Goal: Find specific fact: Find specific fact

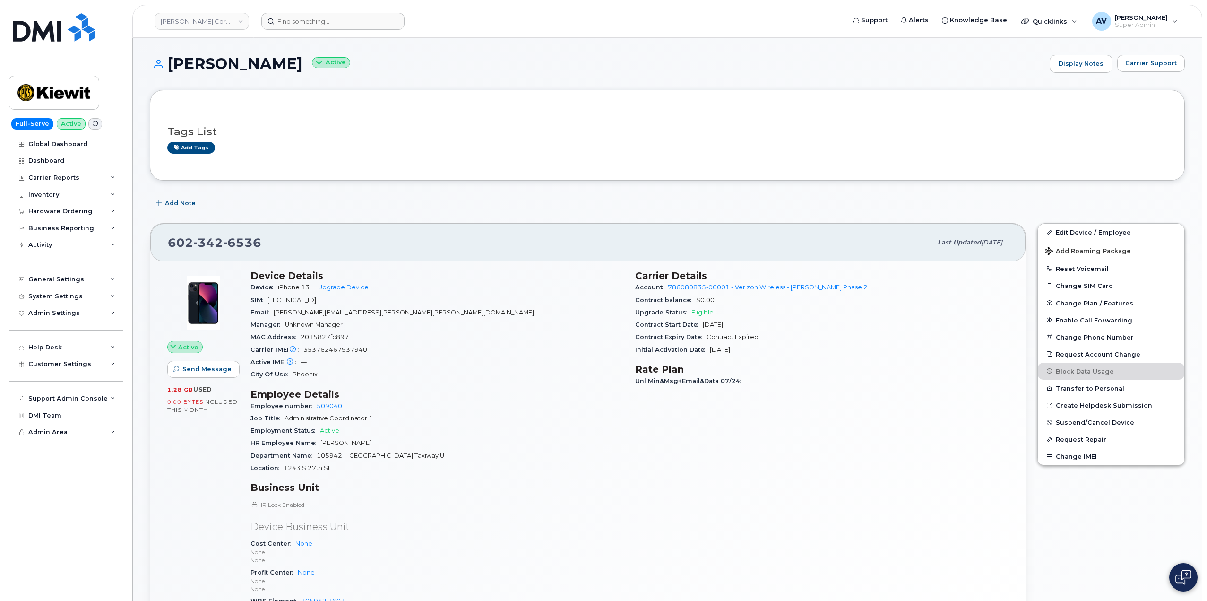
scroll to position [142, 0]
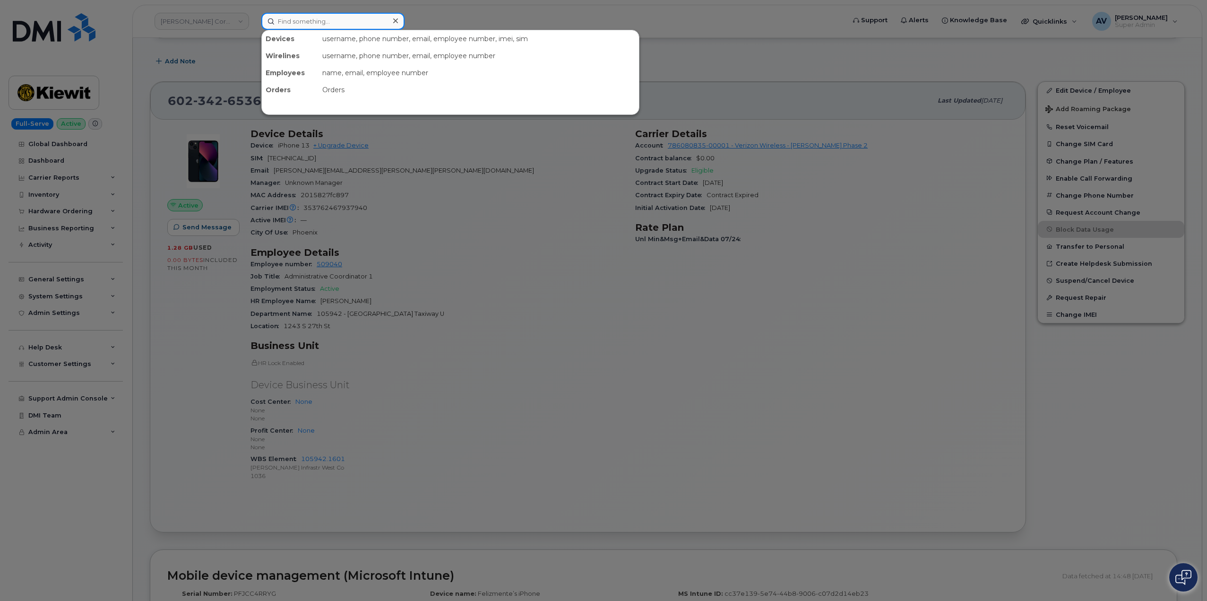
click at [356, 18] on input at bounding box center [332, 21] width 143 height 17
paste input "4038880479"
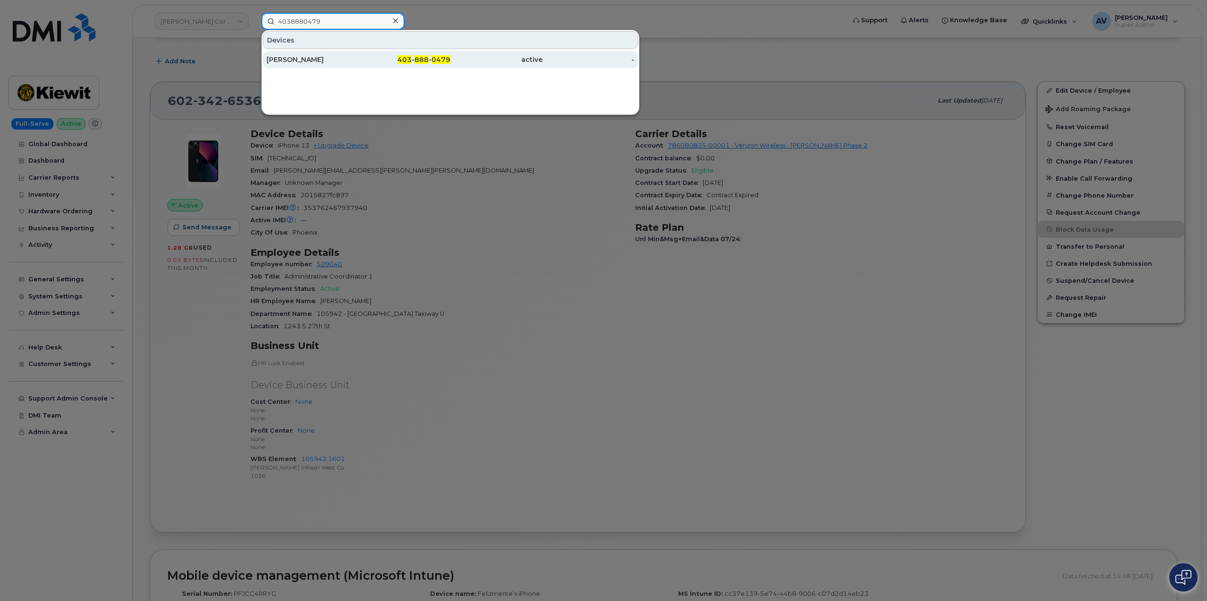
type input "4038880479"
click at [332, 61] on div "[PERSON_NAME]" at bounding box center [312, 59] width 92 height 9
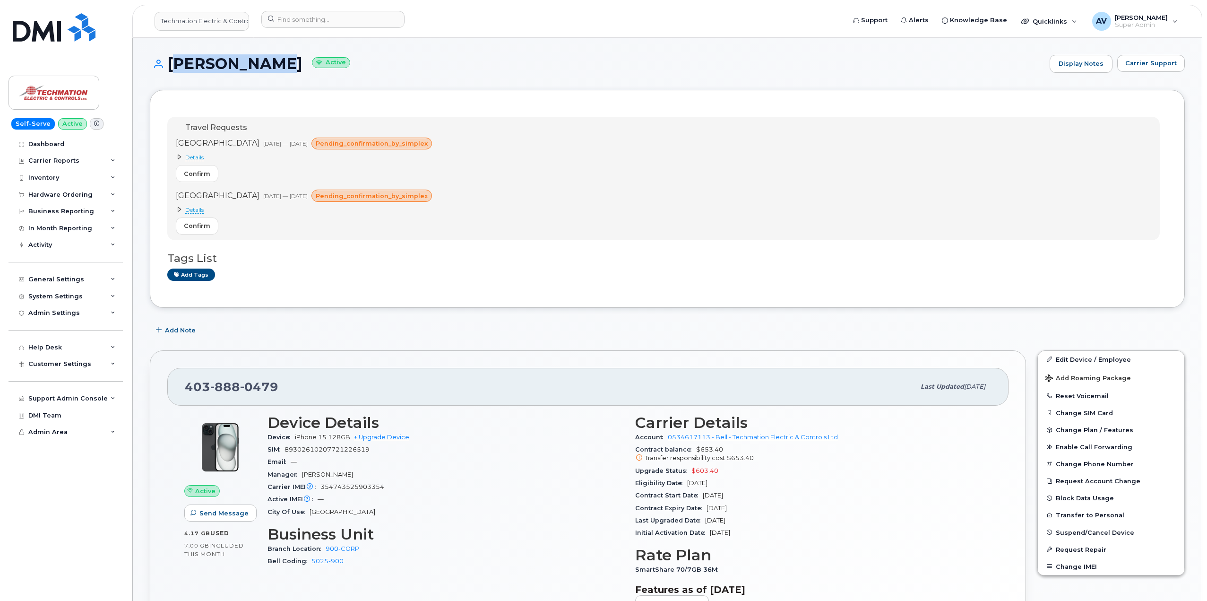
drag, startPoint x: 169, startPoint y: 59, endPoint x: 260, endPoint y: 61, distance: 91.7
click at [260, 61] on h1 "Steve Lysak Active" at bounding box center [597, 63] width 895 height 17
copy h1 "Steve Lysak"
click at [310, 21] on input at bounding box center [332, 19] width 143 height 17
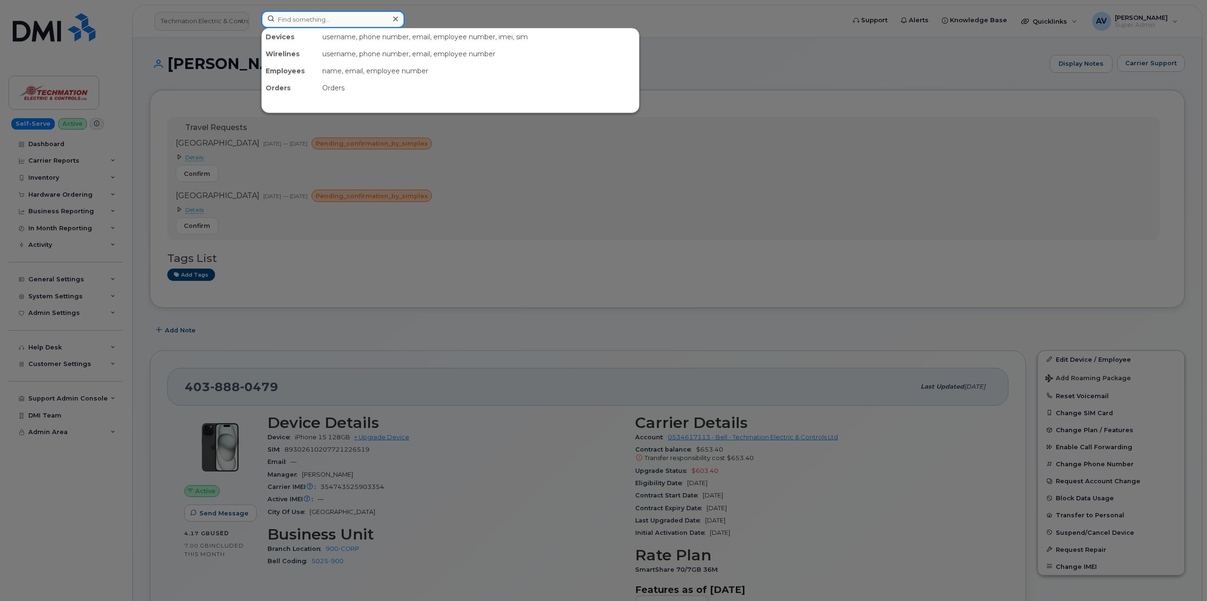
paste input "9022130628"
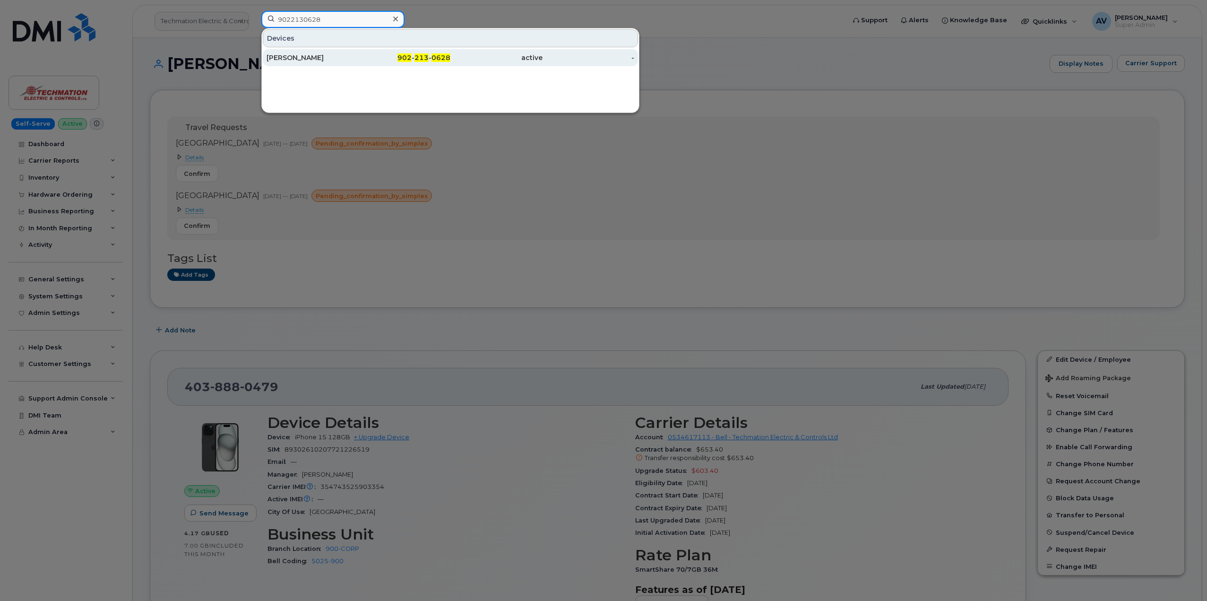
type input "9022130628"
click at [364, 57] on div "902 - 213 - 0628" at bounding box center [405, 57] width 92 height 9
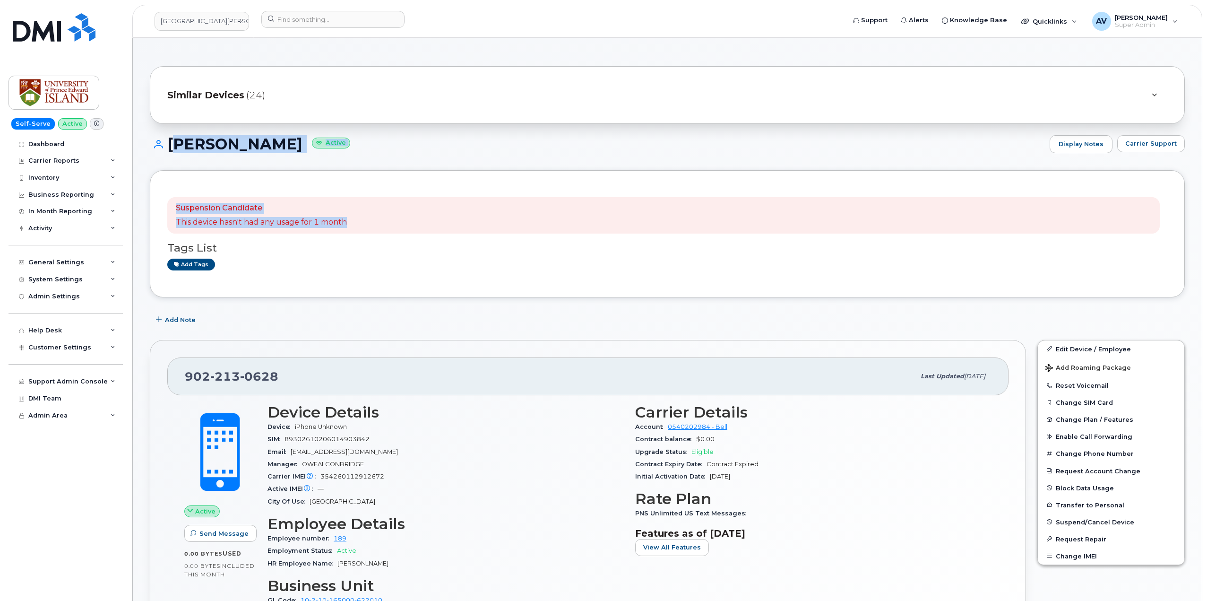
drag, startPoint x: 168, startPoint y: 142, endPoint x: 445, endPoint y: 228, distance: 290.4
copy div "[PERSON_NAME] Active Display Notes Carrier Support Suspension Candidate This de…"
click at [424, 275] on div "Suspension Candidate This device hasn't had any usage for 1 month Tags List Add…" at bounding box center [667, 234] width 1000 height 92
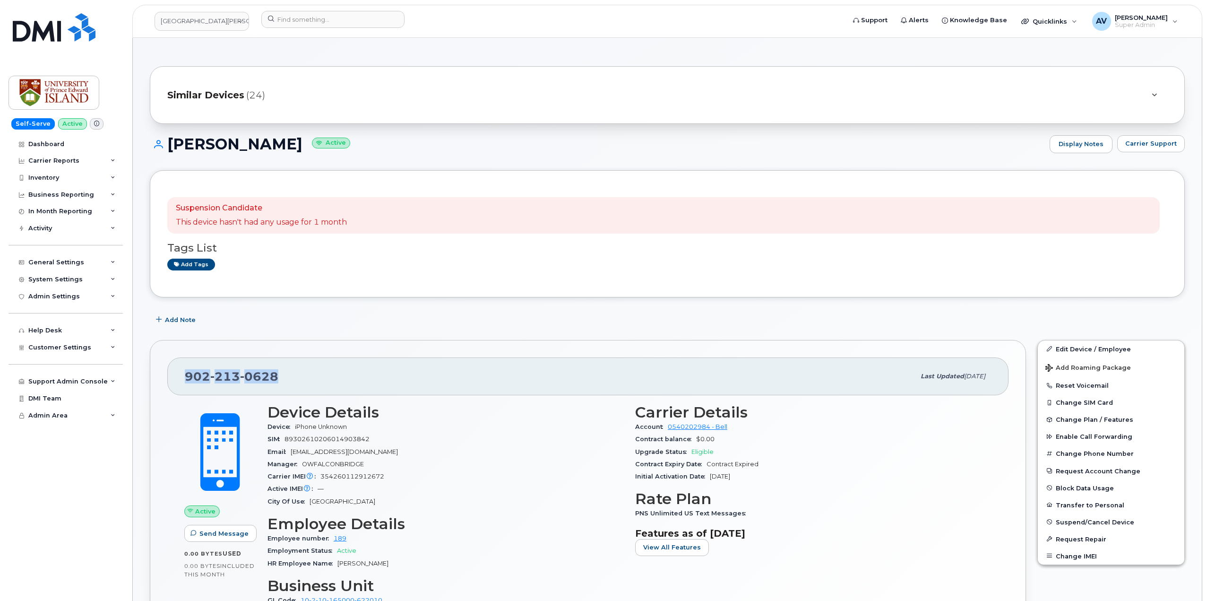
drag, startPoint x: 279, startPoint y: 373, endPoint x: 185, endPoint y: 373, distance: 94.5
click at [185, 373] on div "[PHONE_NUMBER]" at bounding box center [550, 376] width 730 height 20
copy span "[PHONE_NUMBER]"
click at [76, 178] on div "Inventory" at bounding box center [66, 177] width 114 height 17
